Goal: Information Seeking & Learning: Learn about a topic

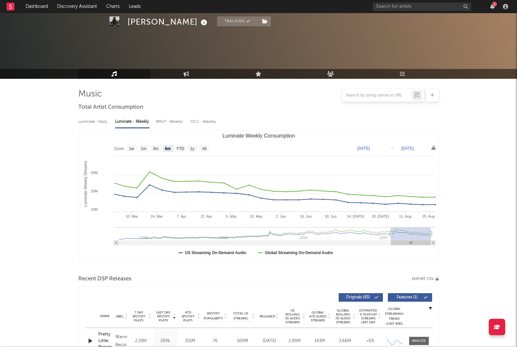
select select "6m"
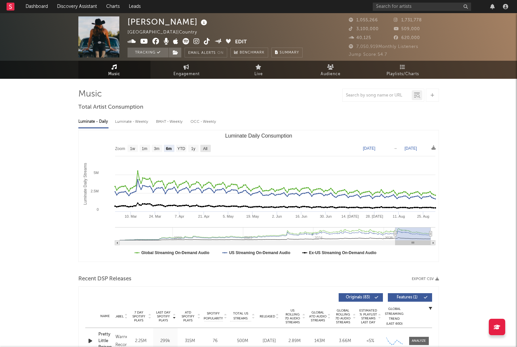
click at [206, 149] on text "All" at bounding box center [205, 148] width 4 height 5
select select "All"
type input "2021-03-31"
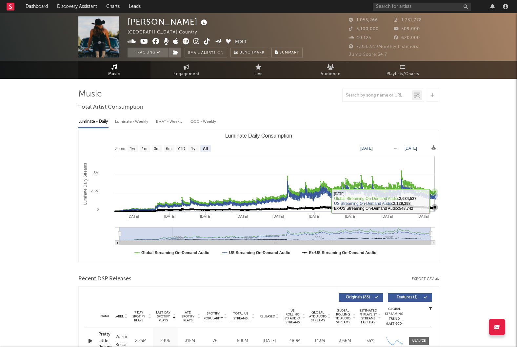
click at [435, 201] on icon "Luminate Daily Consumption" at bounding box center [275, 195] width 320 height 32
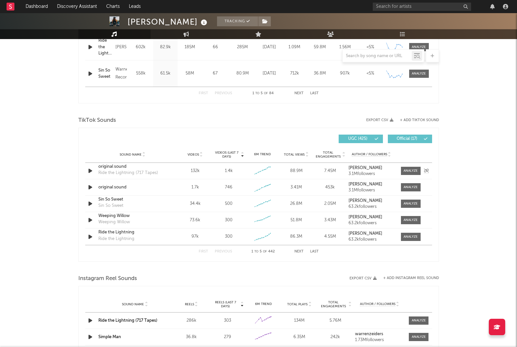
scroll to position [380, 0]
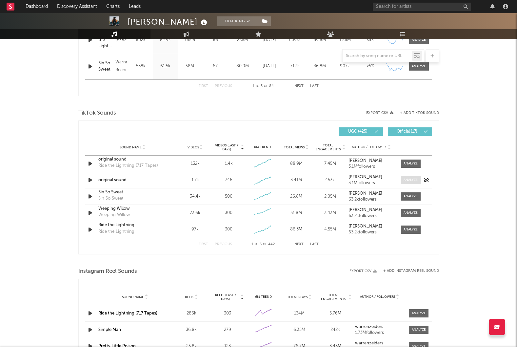
click at [407, 181] on div at bounding box center [411, 179] width 14 height 5
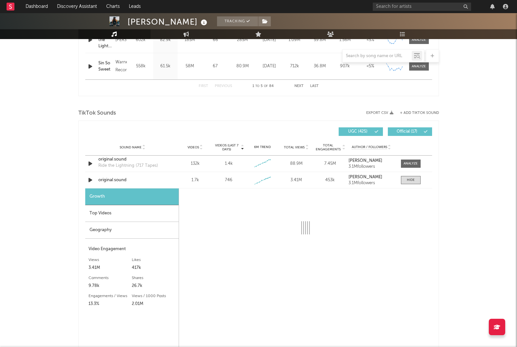
select select "1w"
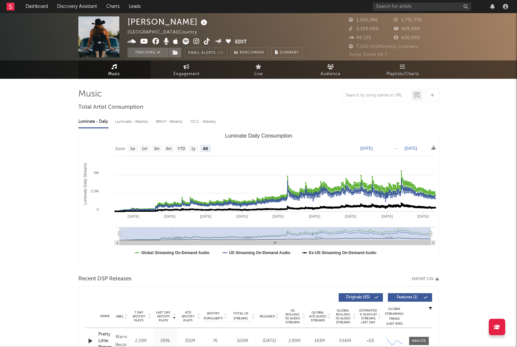
scroll to position [0, 0]
click at [35, 4] on link "Dashboard" at bounding box center [36, 6] width 31 height 13
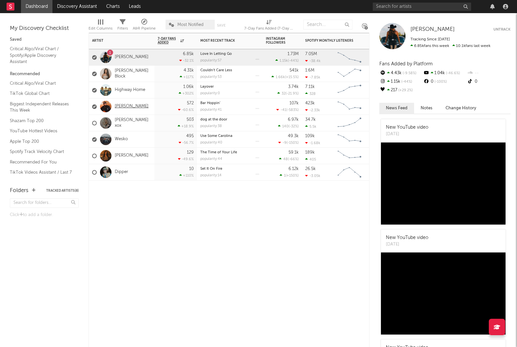
click at [126, 106] on link "[PERSON_NAME]" at bounding box center [132, 107] width 34 height 6
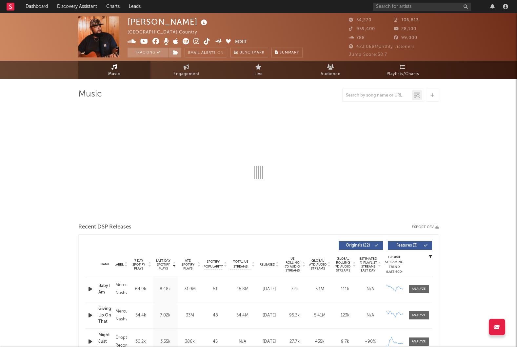
select select "6m"
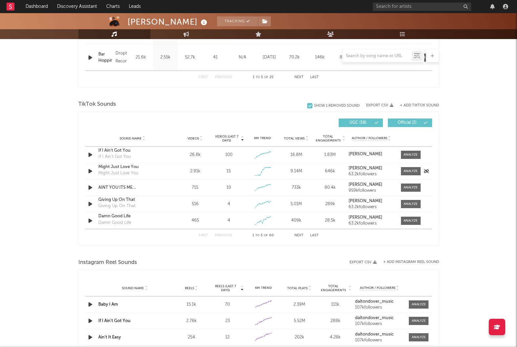
scroll to position [388, 0]
click at [412, 173] on span at bounding box center [411, 171] width 20 height 8
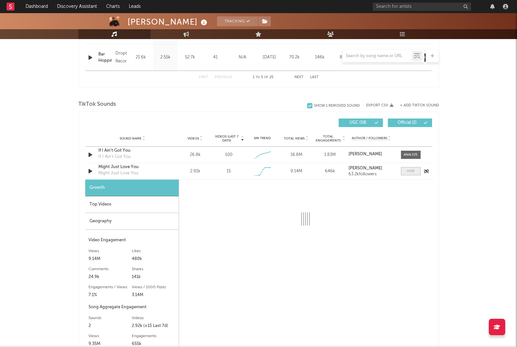
scroll to position [390, 0]
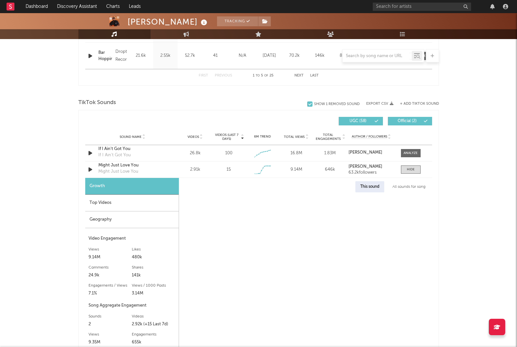
select select "1w"
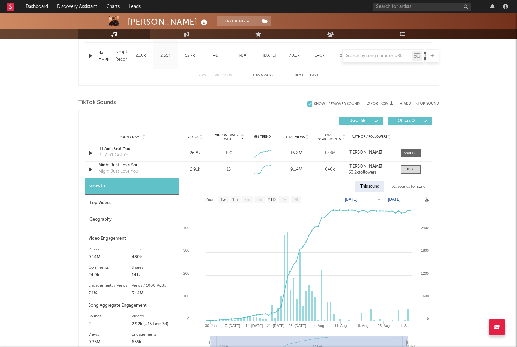
click at [453, 1] on div at bounding box center [442, 6] width 138 height 13
